Goal: Check status: Check status

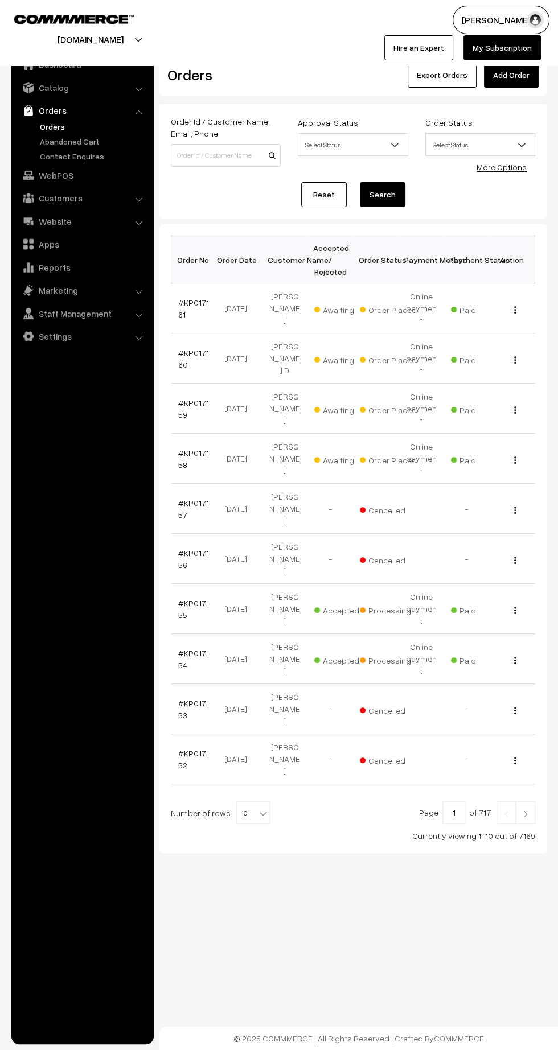
click at [181, 298] on link "#KP017161" at bounding box center [193, 309] width 31 height 22
click at [182, 348] on link "#KP017160" at bounding box center [193, 359] width 31 height 22
click at [182, 398] on link "#KP017159" at bounding box center [193, 409] width 31 height 22
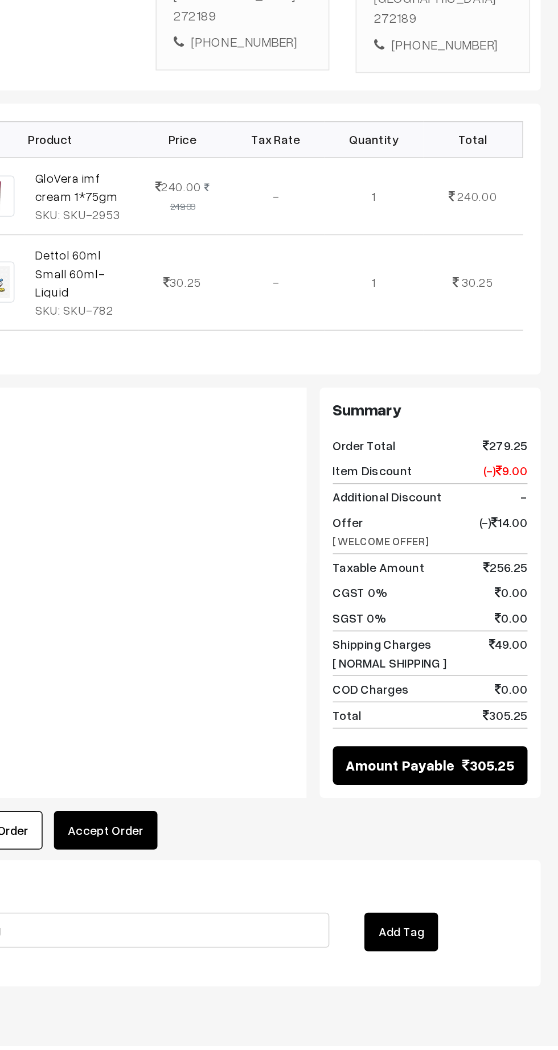
scroll to position [45, 0]
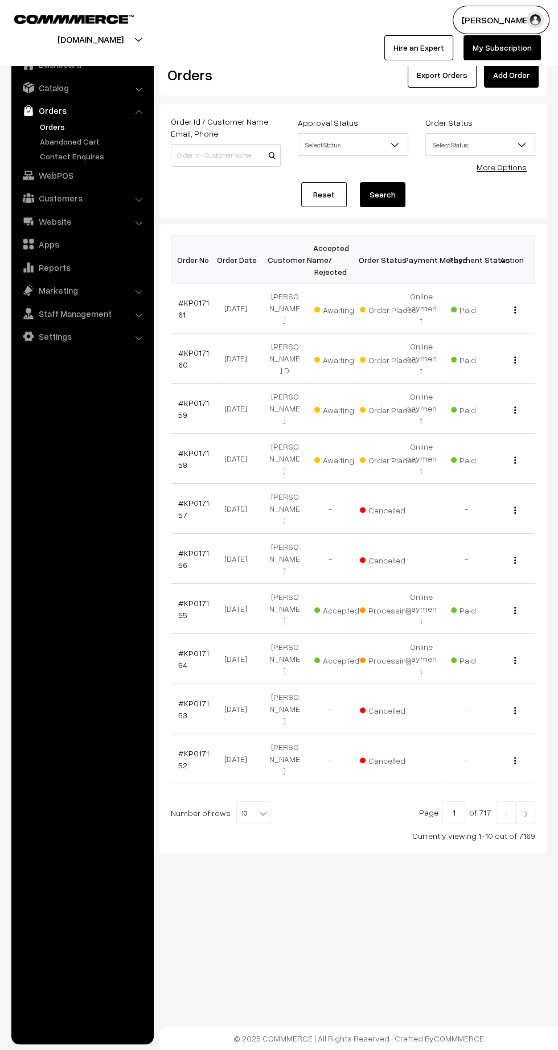
click at [180, 448] on link "#KP017158" at bounding box center [193, 459] width 31 height 22
